Goal: Information Seeking & Learning: Learn about a topic

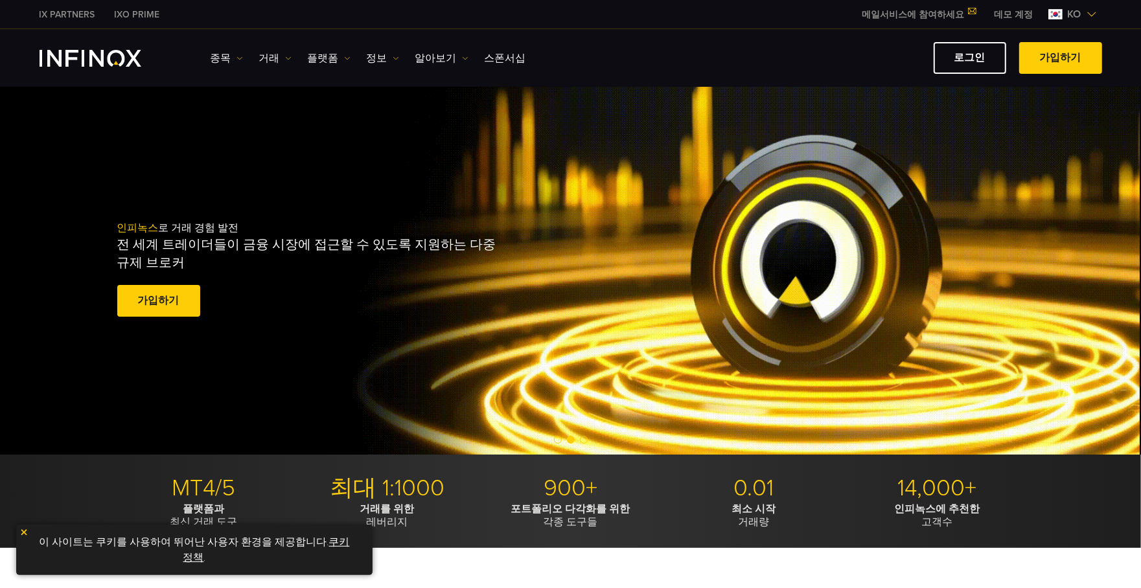
click at [25, 532] on img at bounding box center [23, 532] width 9 height 9
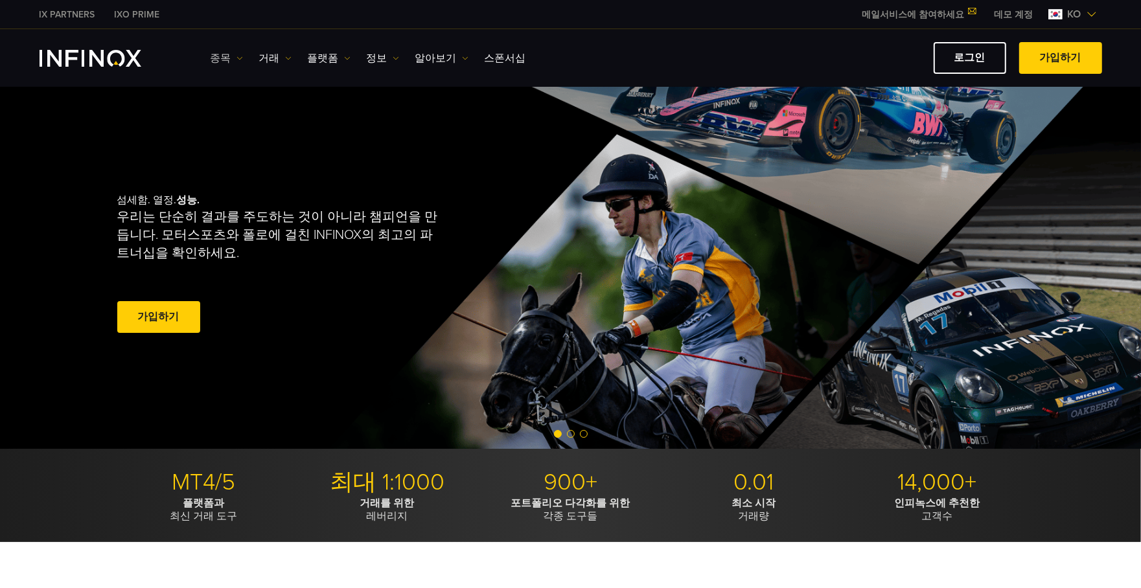
click at [237, 55] on img at bounding box center [239, 58] width 6 height 6
click at [285, 55] on img at bounding box center [288, 58] width 6 height 6
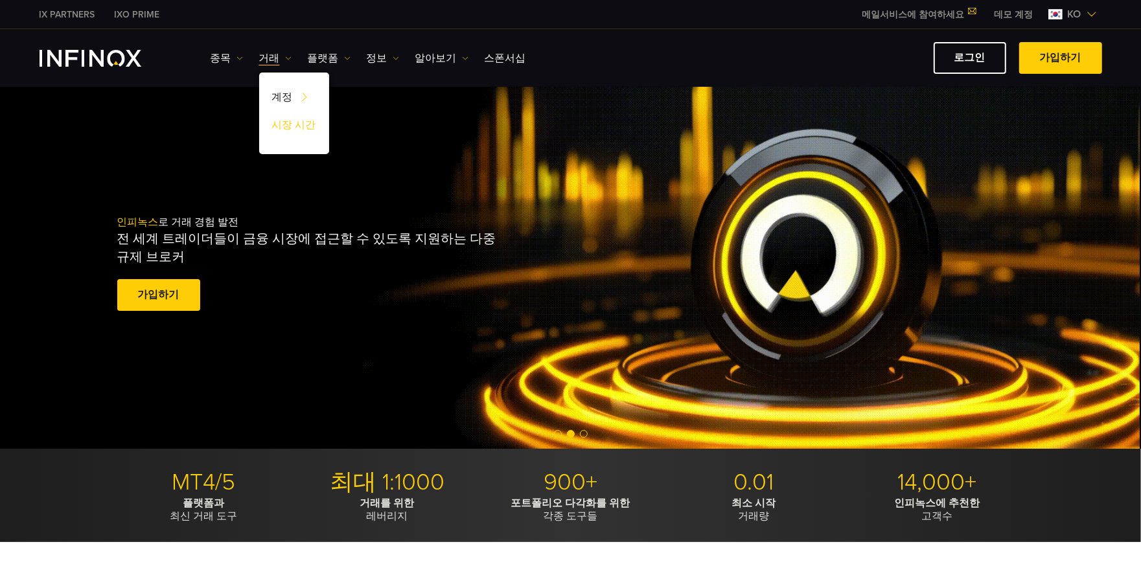
click at [298, 124] on link "시장 시간" at bounding box center [294, 127] width 70 height 28
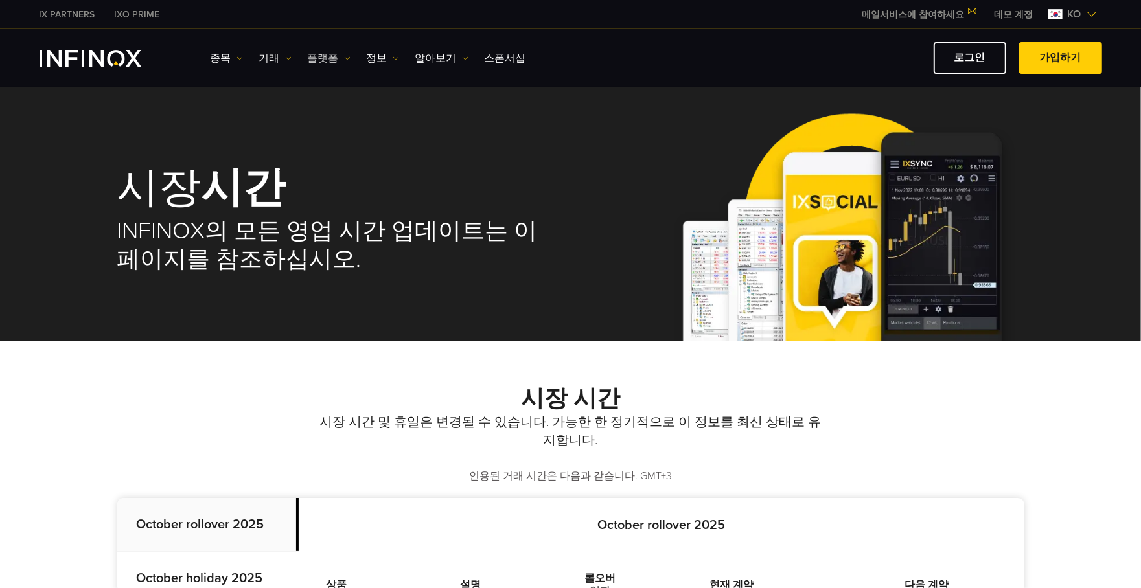
click at [317, 57] on link "플랫폼" at bounding box center [329, 59] width 43 height 16
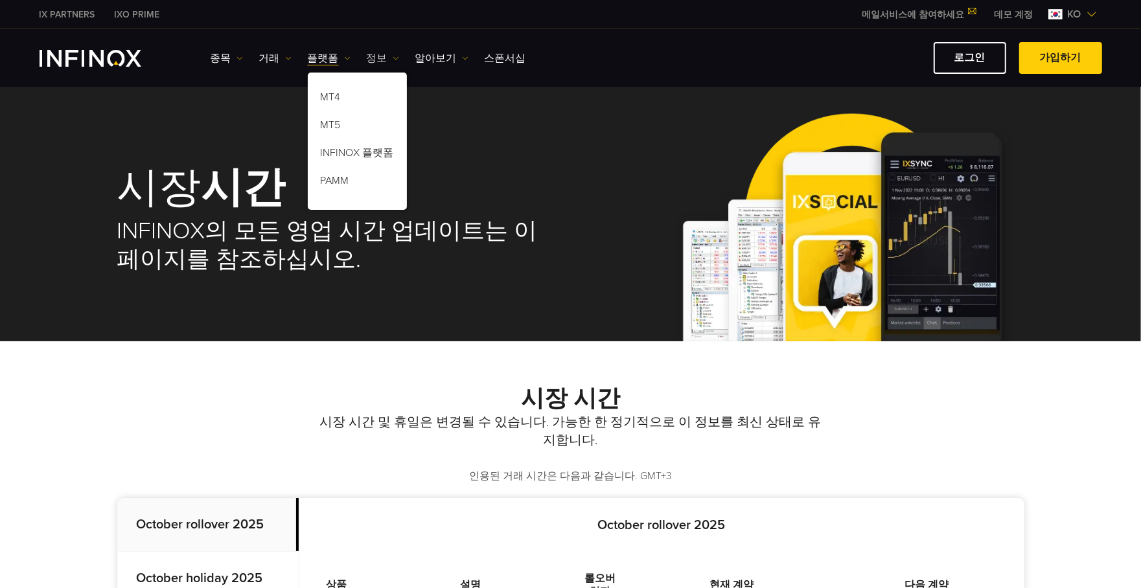
click at [393, 57] on img at bounding box center [396, 58] width 6 height 6
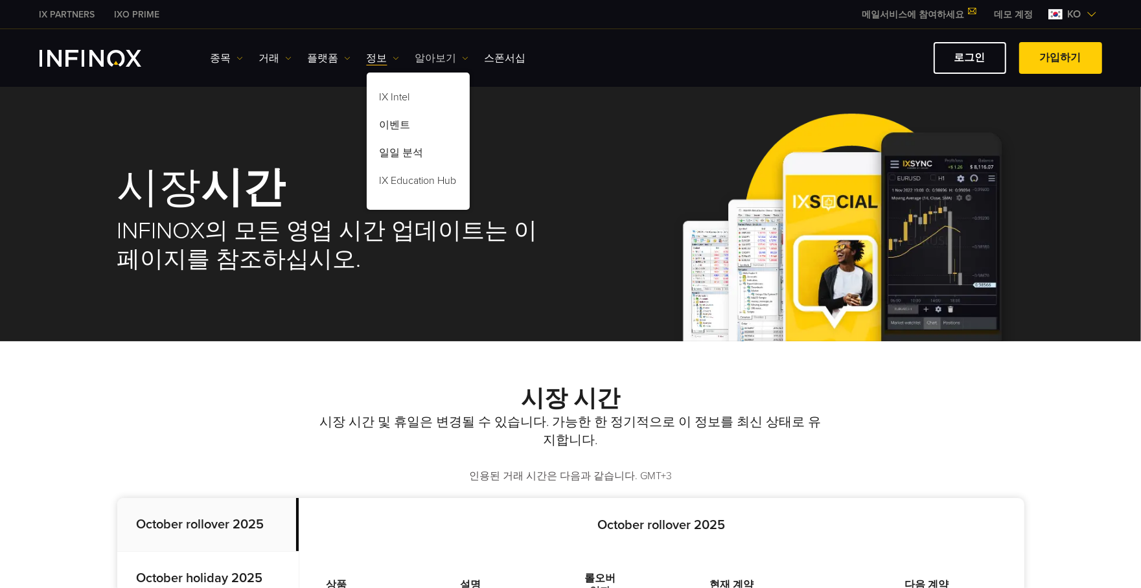
click at [462, 56] on img at bounding box center [465, 58] width 6 height 6
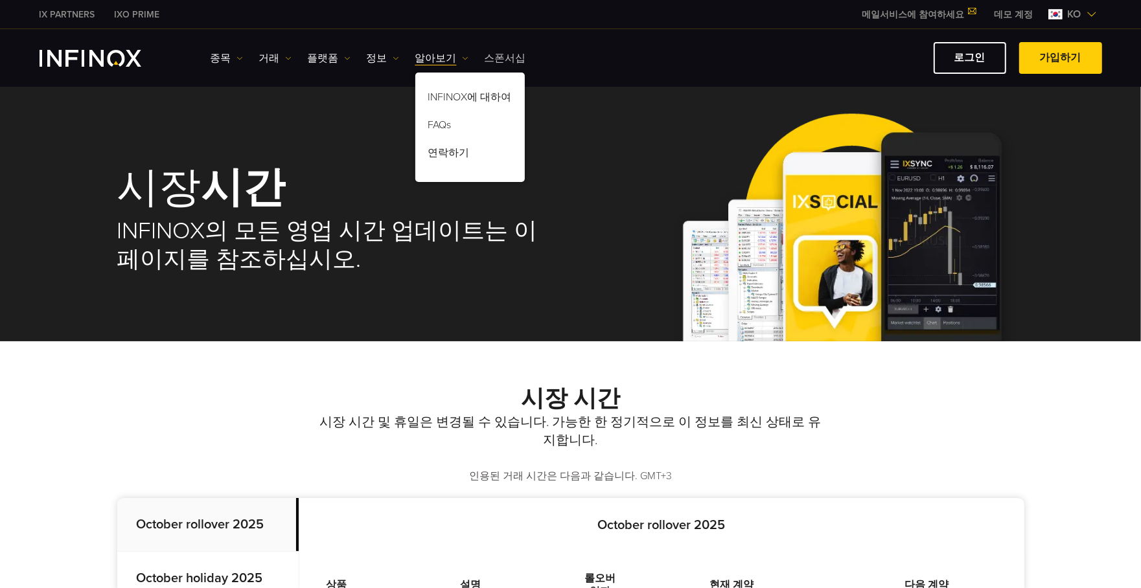
click at [499, 55] on link "스폰서십" at bounding box center [504, 59] width 41 height 16
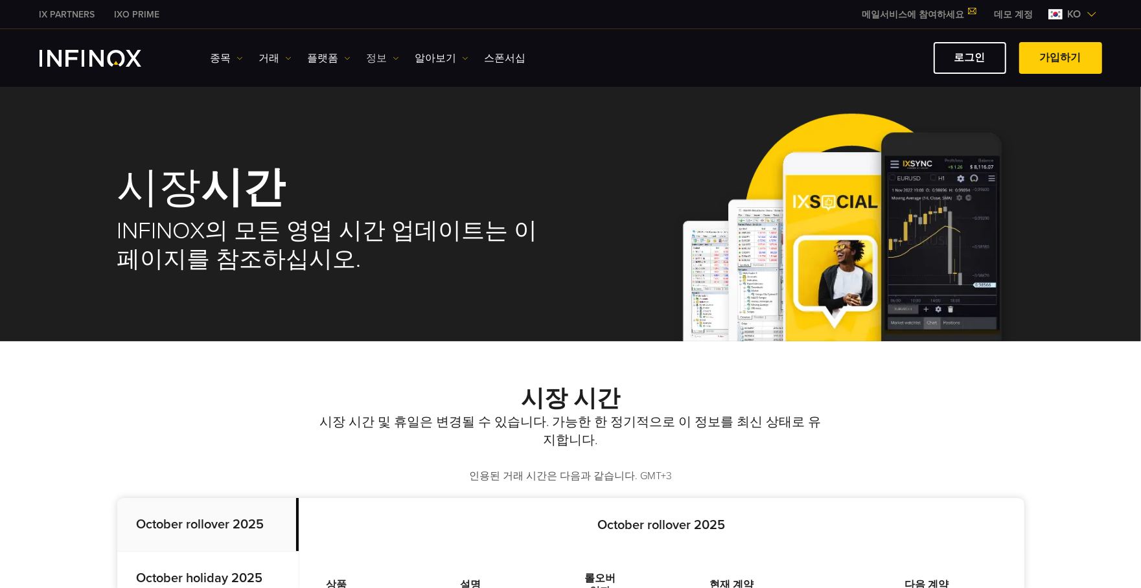
click at [381, 57] on link "정보" at bounding box center [383, 59] width 32 height 16
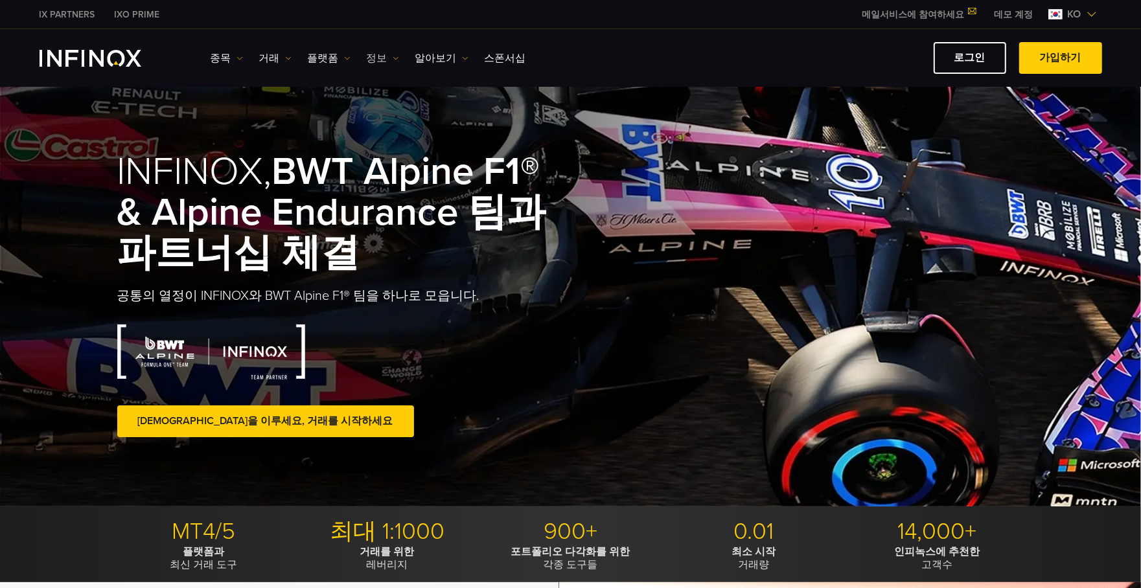
click at [393, 60] on img at bounding box center [396, 58] width 6 height 6
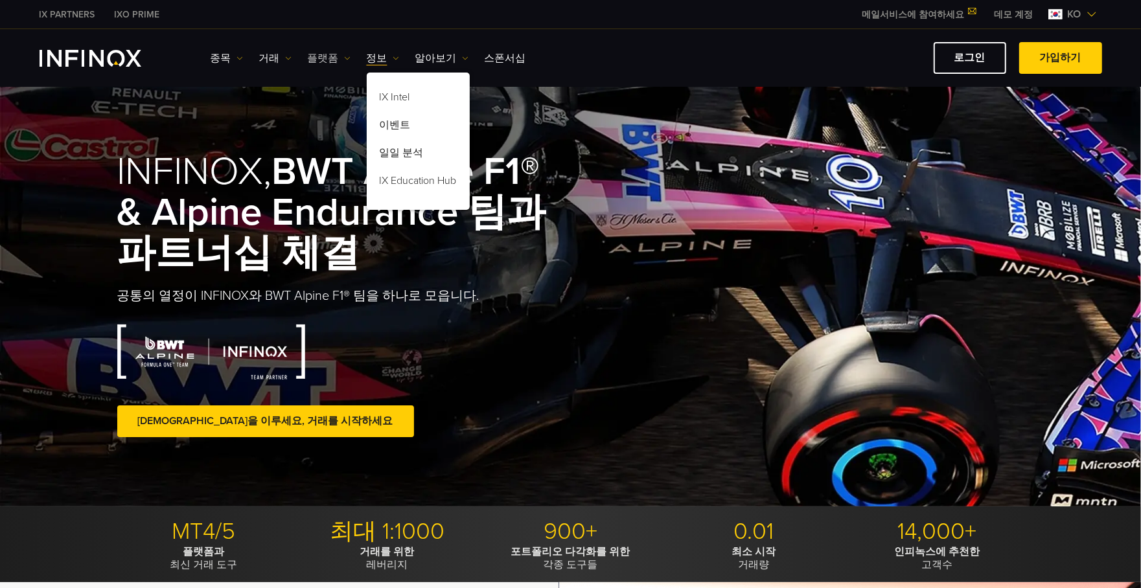
click at [344, 58] on img at bounding box center [347, 58] width 6 height 6
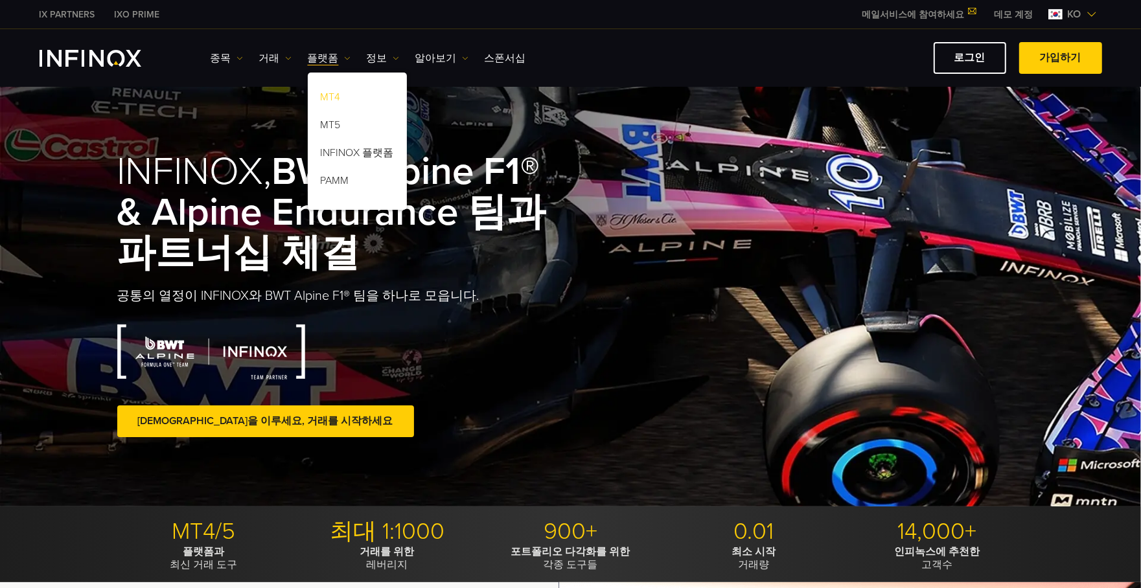
click at [330, 99] on link "MT4" at bounding box center [357, 99] width 99 height 28
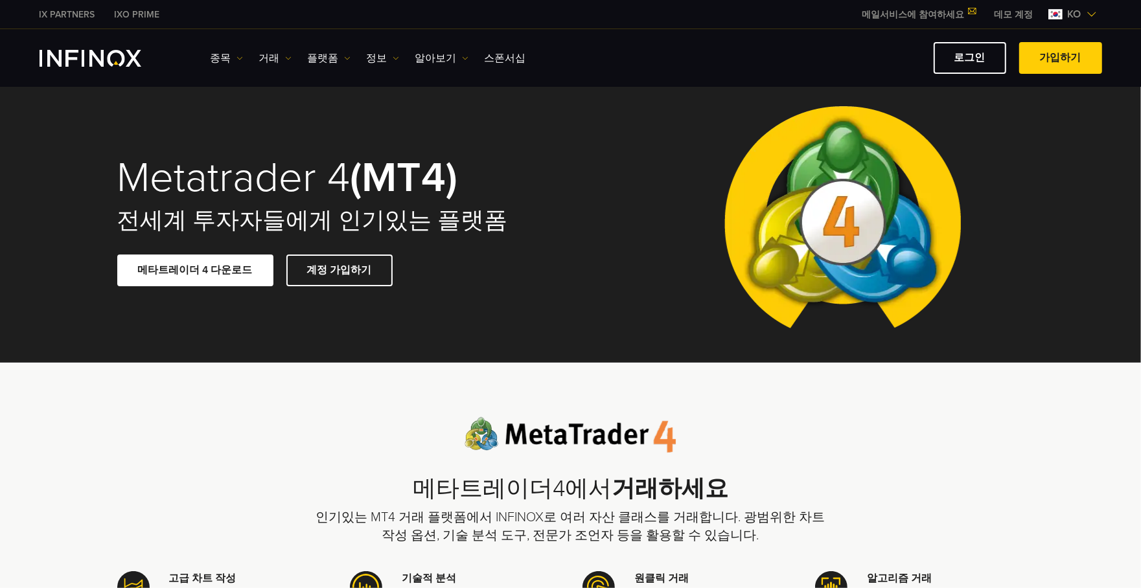
click at [122, 63] on img "INFINOX Logo" at bounding box center [91, 58] width 102 height 17
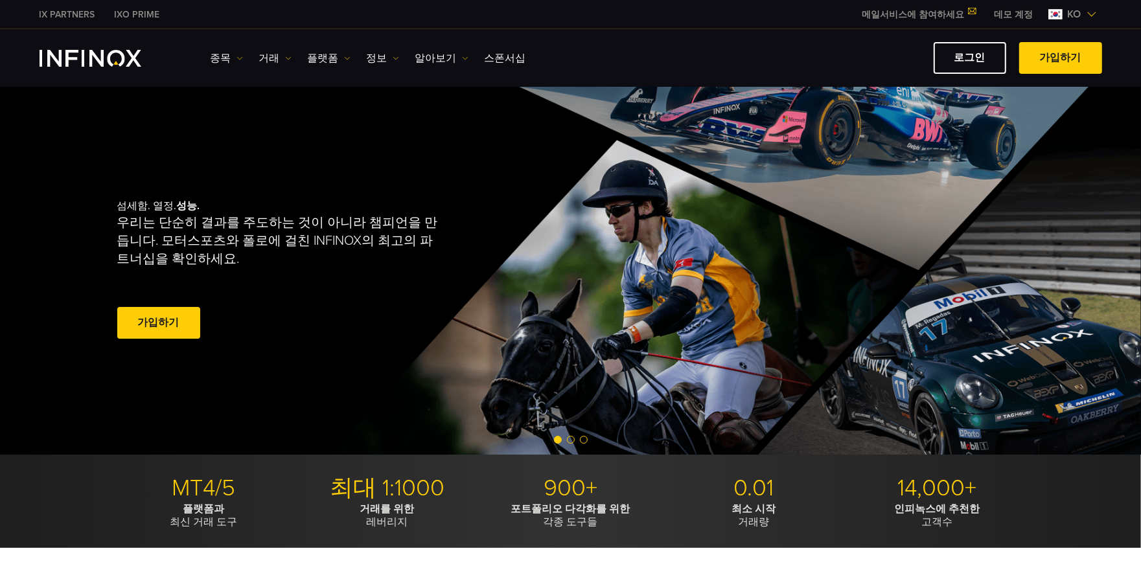
click at [1060, 58] on span at bounding box center [1060, 58] width 0 height 0
click at [1018, 12] on link "데모 계정" at bounding box center [1014, 15] width 58 height 14
click at [1011, 12] on link "데모 계정" at bounding box center [1014, 15] width 58 height 14
